Goal: Information Seeking & Learning: Learn about a topic

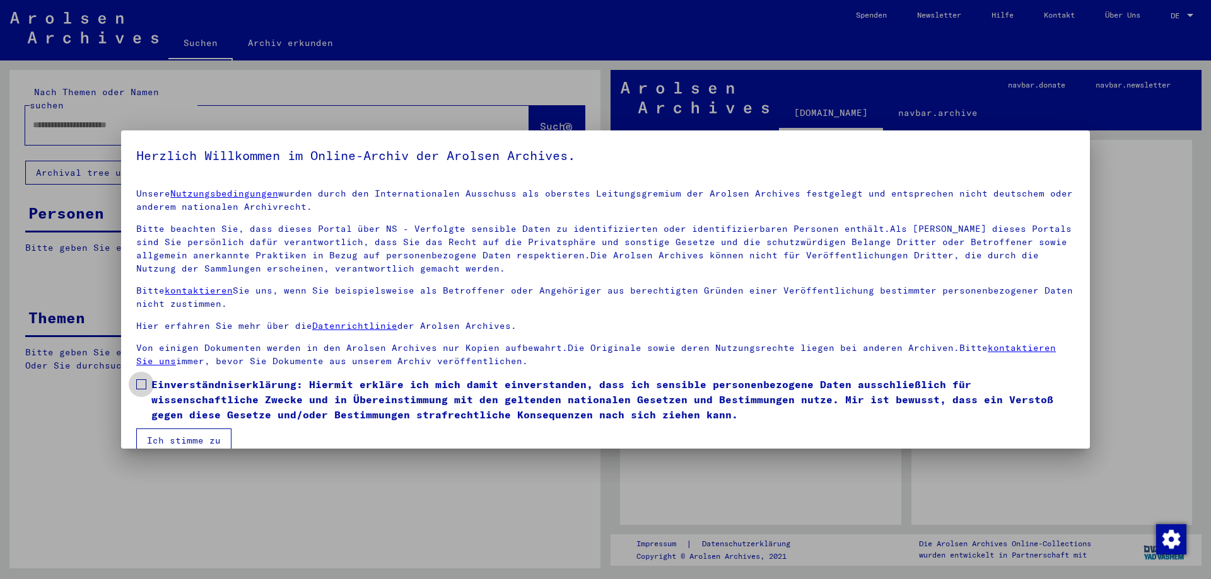
click at [139, 385] on span at bounding box center [141, 385] width 10 height 10
click at [172, 437] on button "Ich stimme zu" at bounding box center [183, 441] width 95 height 24
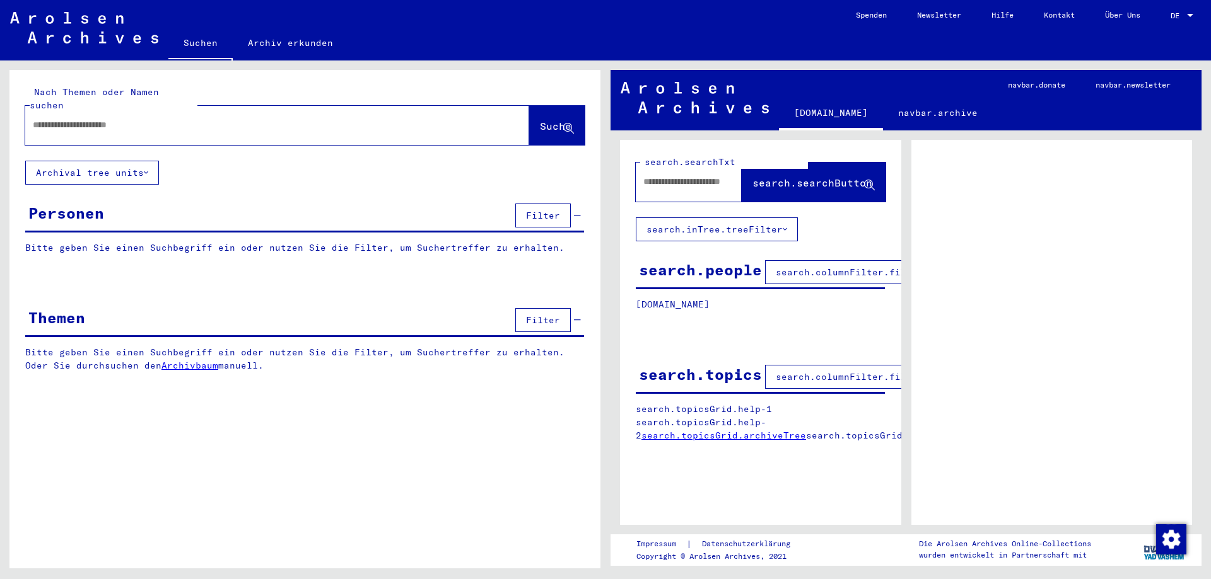
click at [122, 119] on input "text" at bounding box center [266, 125] width 466 height 13
type input "**********"
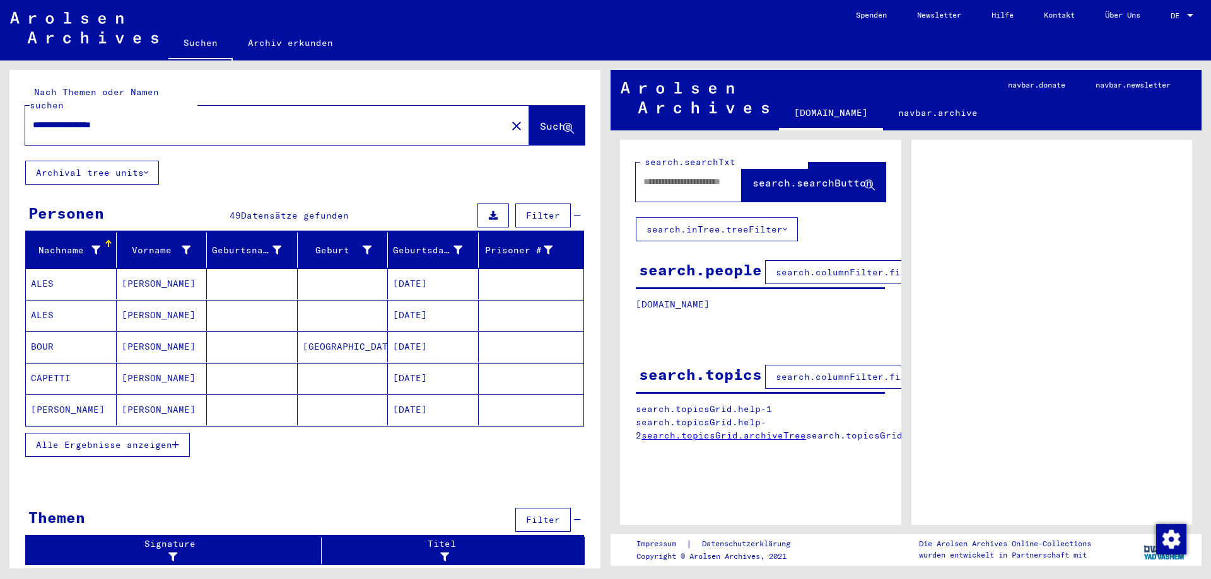
click at [710, 436] on link "search.topicsGrid.archiveTree" at bounding box center [723, 435] width 165 height 11
drag, startPoint x: 156, startPoint y: 110, endPoint x: 32, endPoint y: 119, distance: 124.6
click at [32, 119] on div "**********" at bounding box center [262, 125] width 474 height 28
click at [660, 187] on input "text" at bounding box center [687, 181] width 88 height 13
paste input "**********"
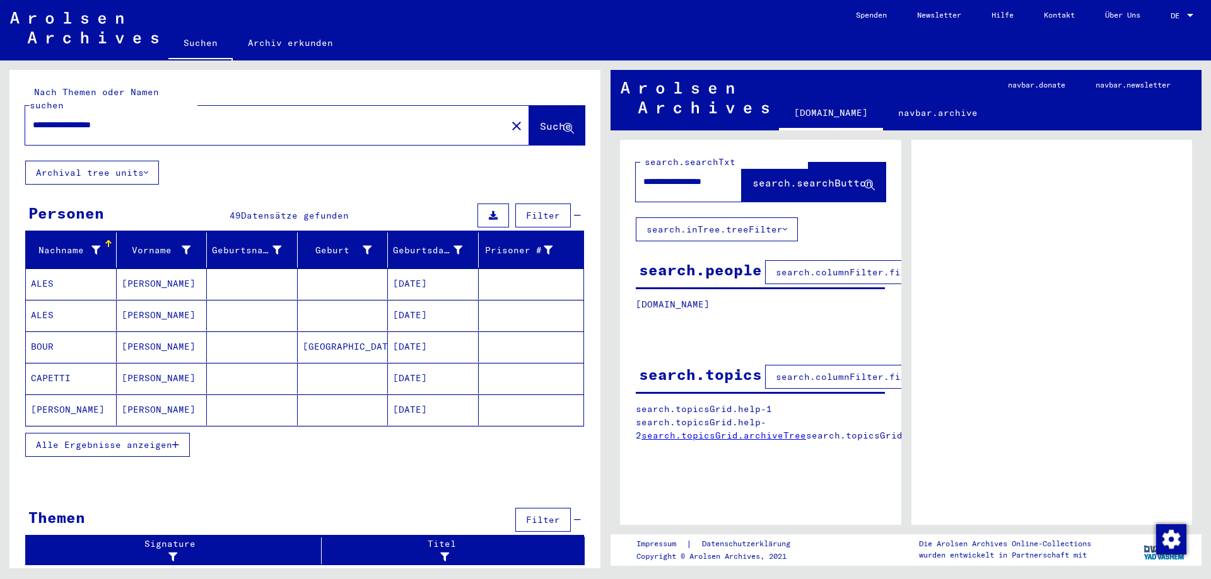
scroll to position [0, 23]
type input "**********"
click at [772, 183] on span "search.searchButton" at bounding box center [812, 183] width 120 height 13
click at [718, 233] on button "search.inTree.treeFilter" at bounding box center [717, 230] width 162 height 24
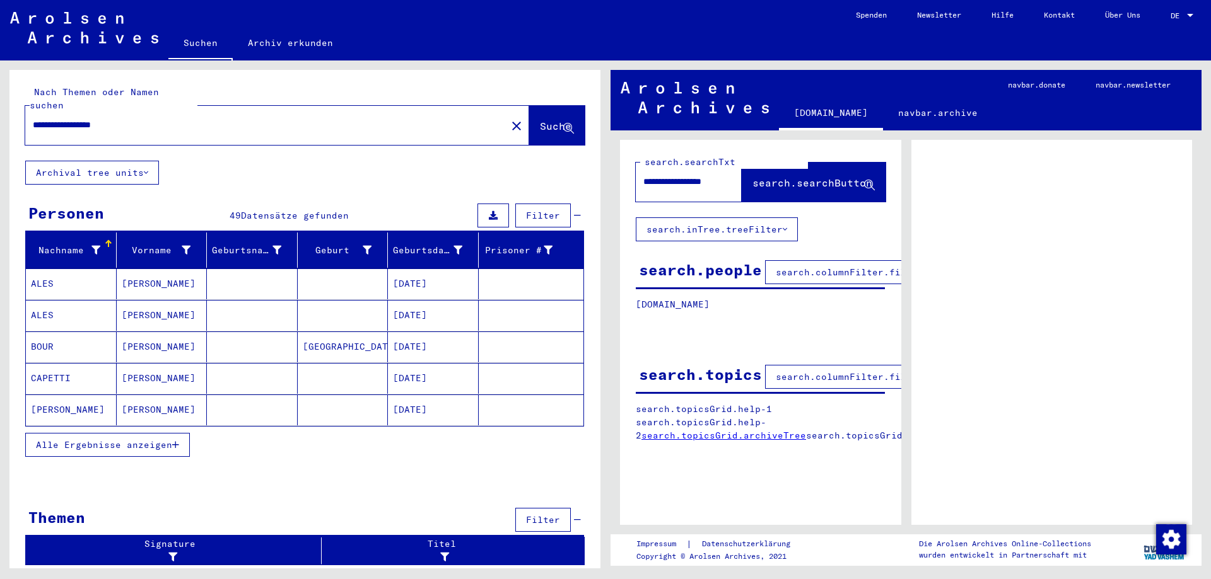
click at [158, 439] on span "Alle Ergebnisse anzeigen" at bounding box center [104, 444] width 136 height 11
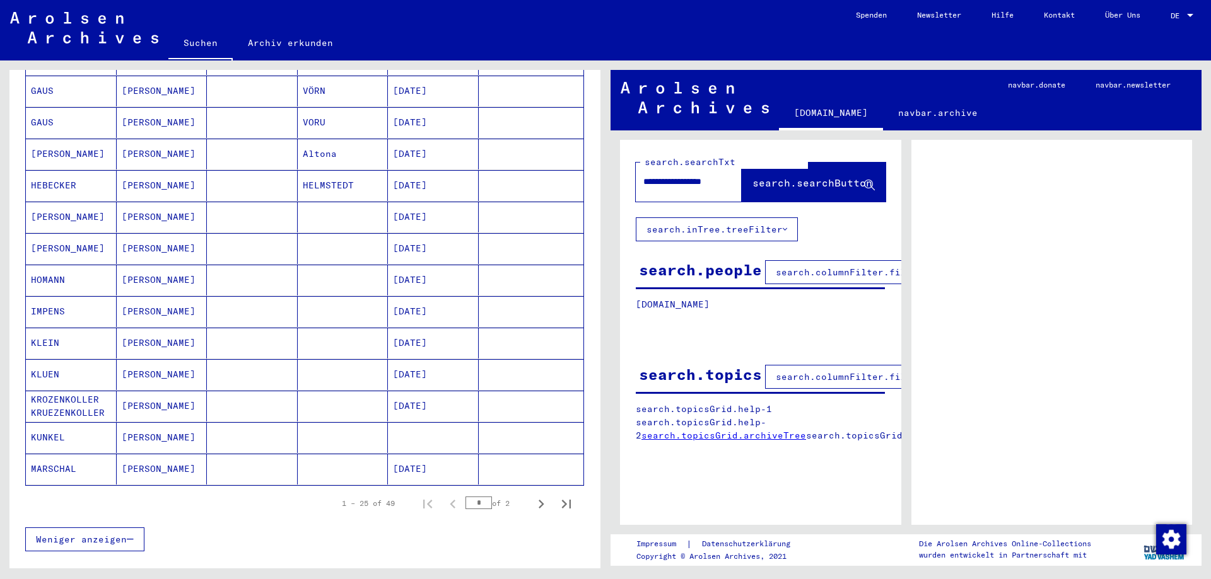
scroll to position [640, 0]
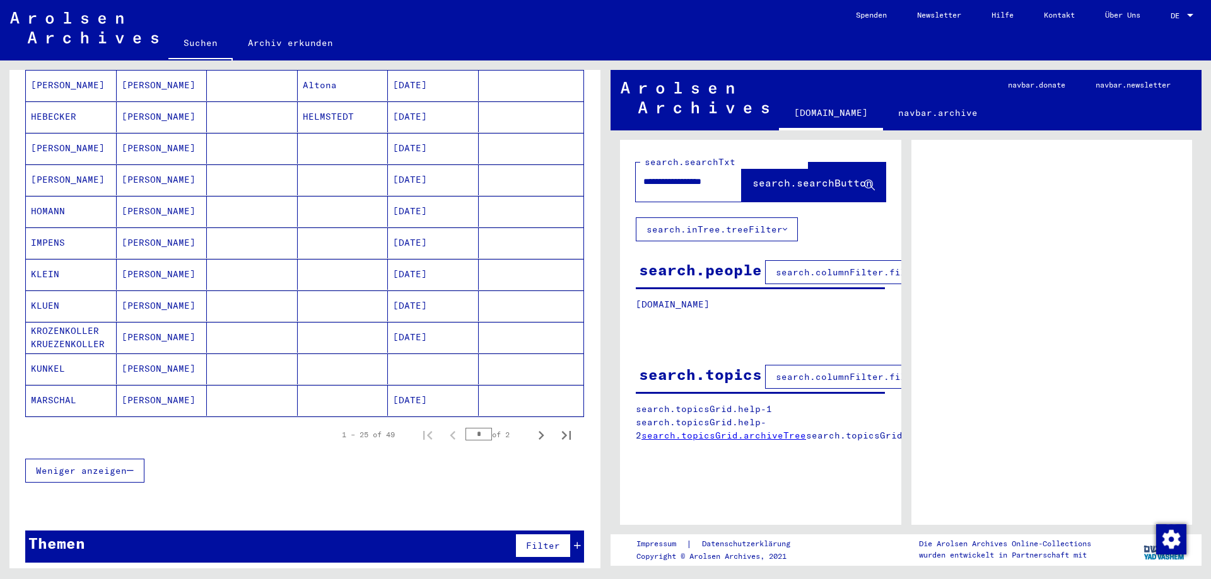
click at [787, 277] on span "search.columnFilter.filter" at bounding box center [849, 272] width 147 height 11
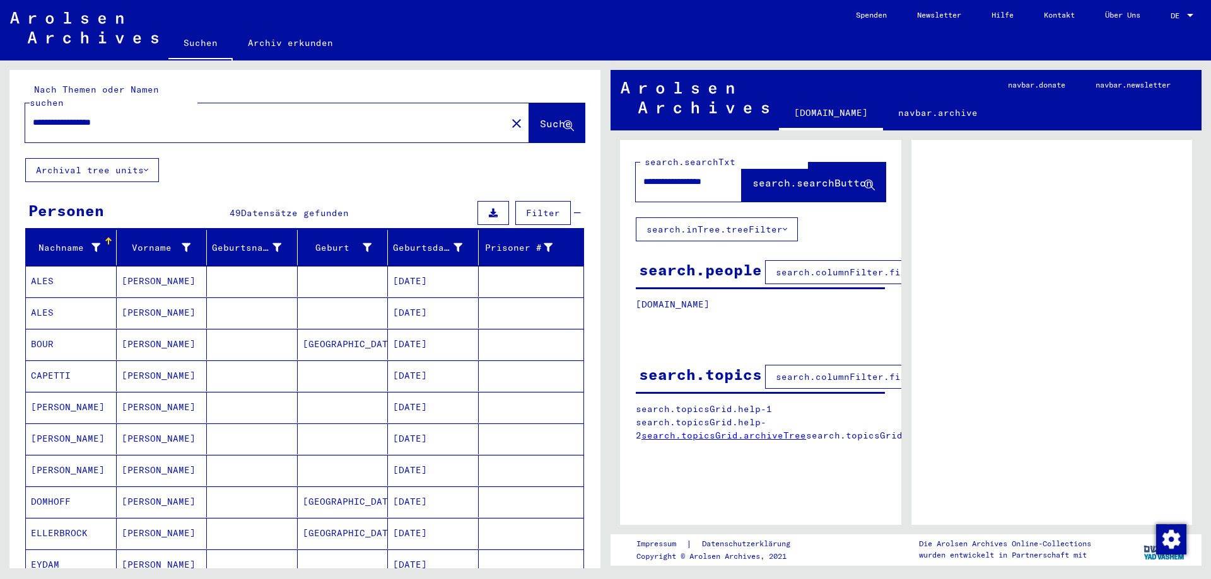
scroll to position [0, 0]
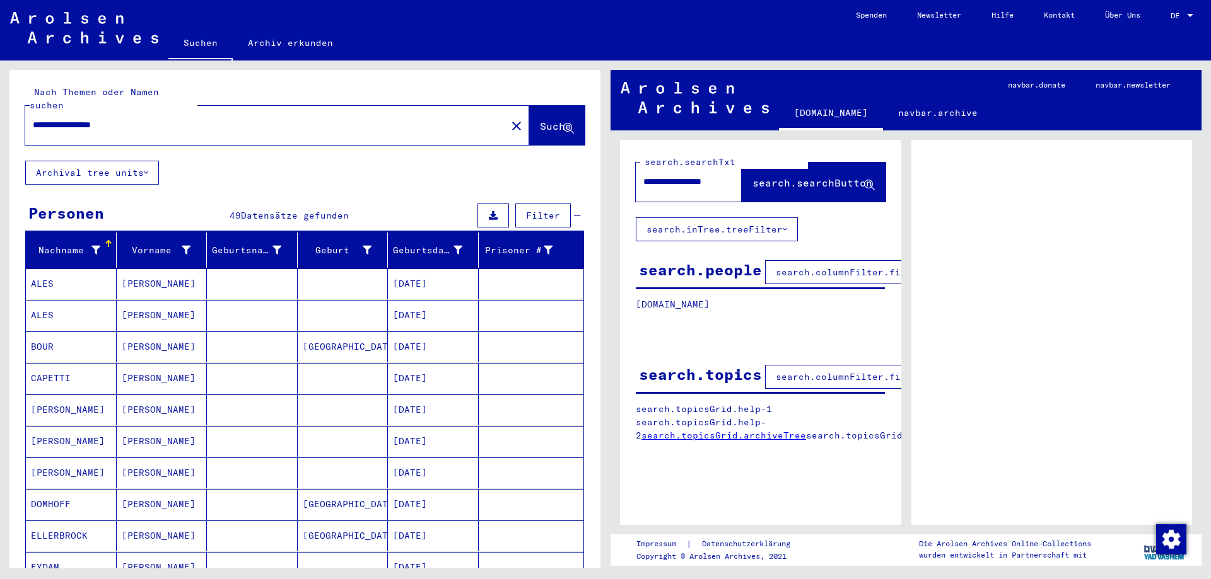
click at [310, 51] on link "Archiv erkunden" at bounding box center [290, 43] width 115 height 30
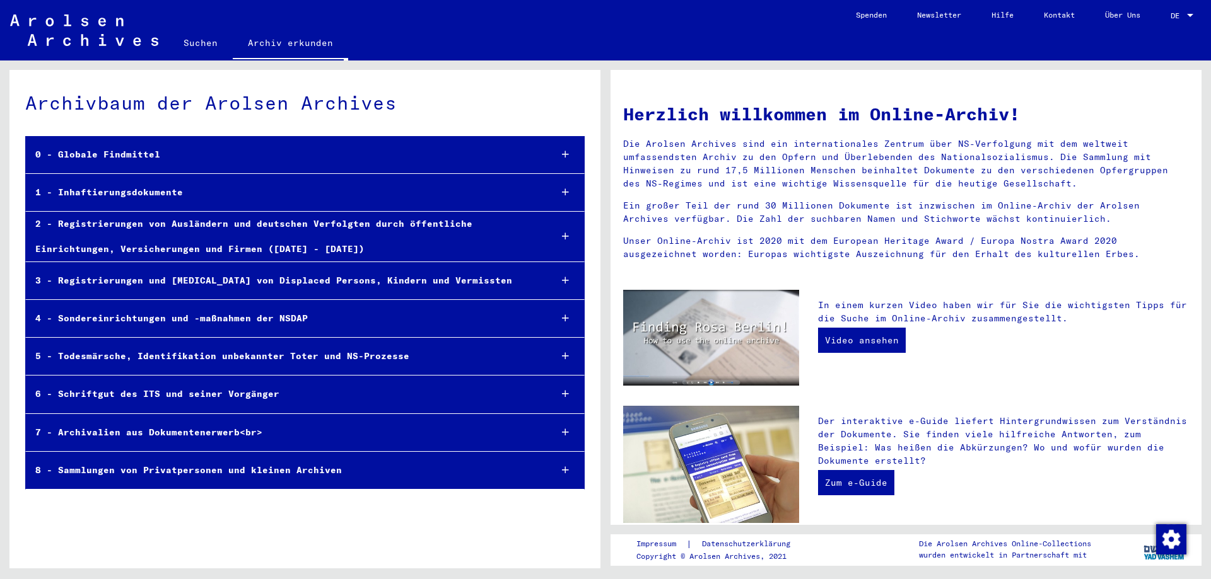
click at [115, 160] on div "0 - Globale Findmittel" at bounding box center [283, 154] width 514 height 25
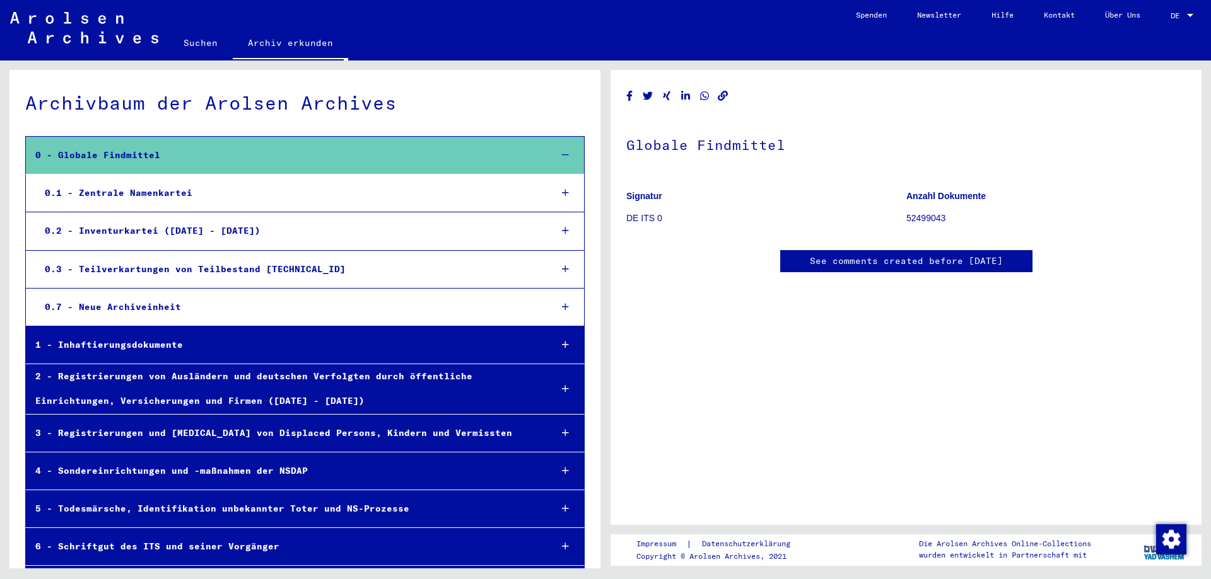
click at [106, 196] on div "0.1 - Zentrale Namenkartei" at bounding box center [288, 193] width 506 height 25
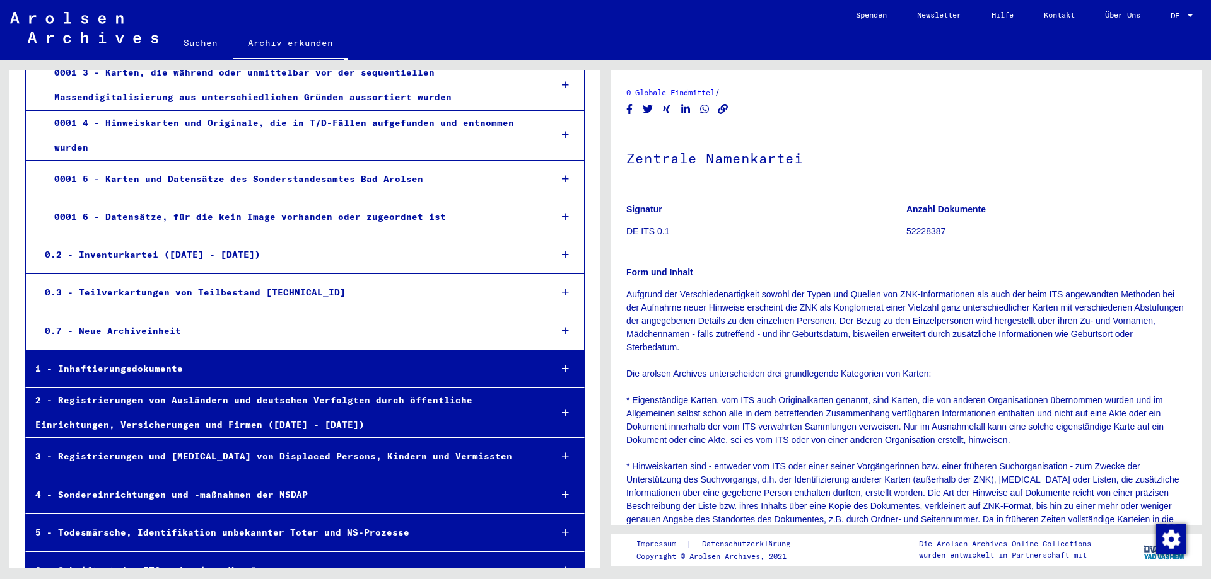
scroll to position [356, 0]
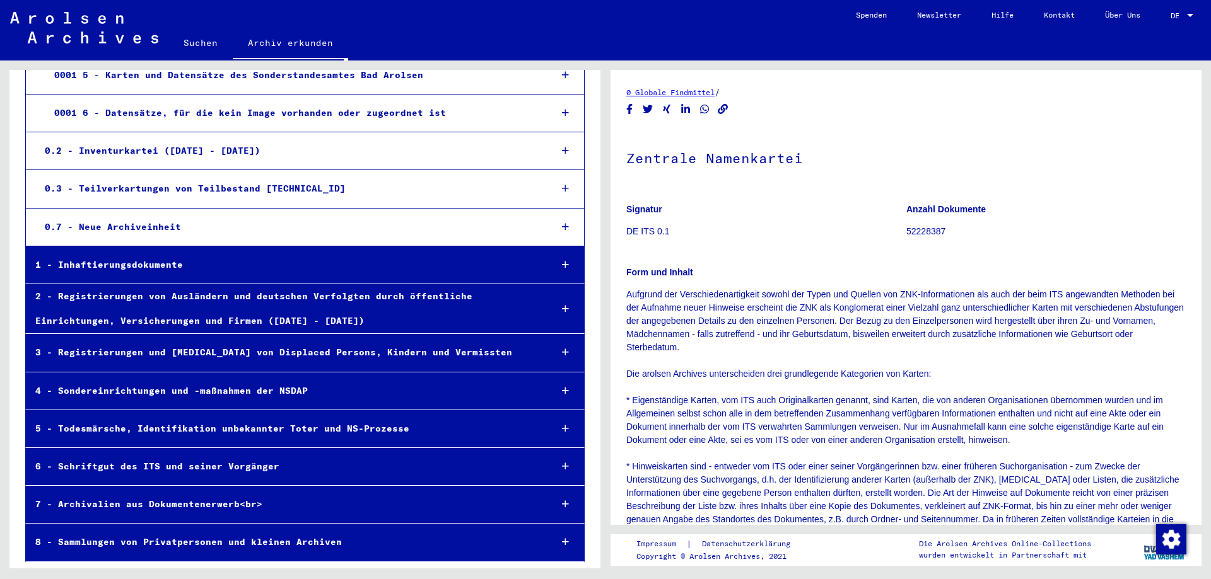
click at [112, 262] on div "1 - Inhaftierungsdokumente" at bounding box center [283, 265] width 515 height 25
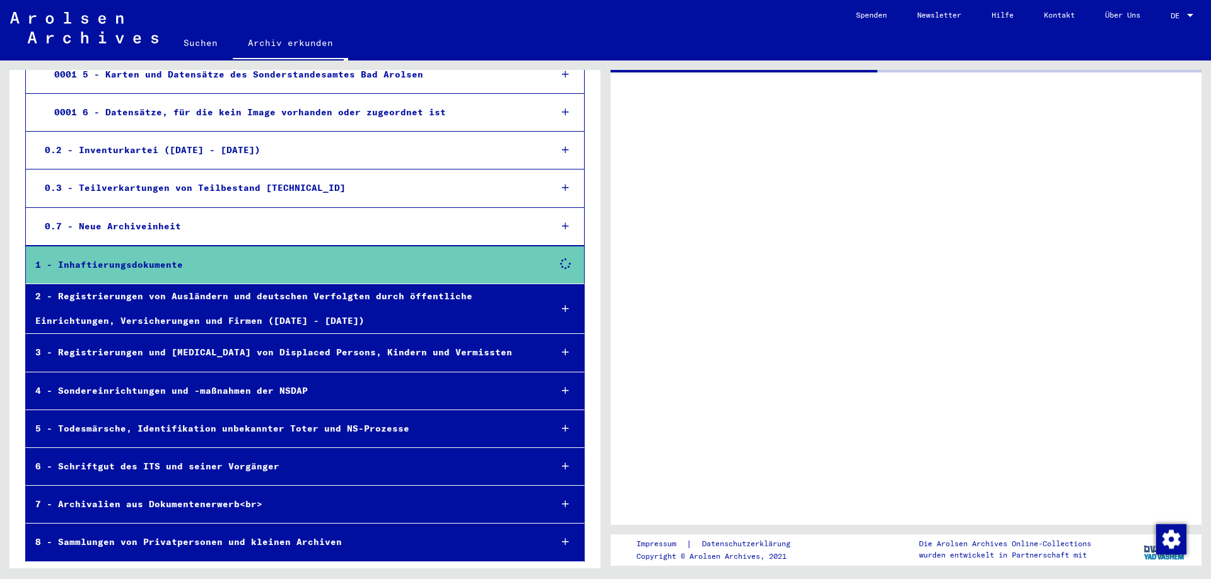
scroll to position [356, 0]
